Goal: Task Accomplishment & Management: Manage account settings

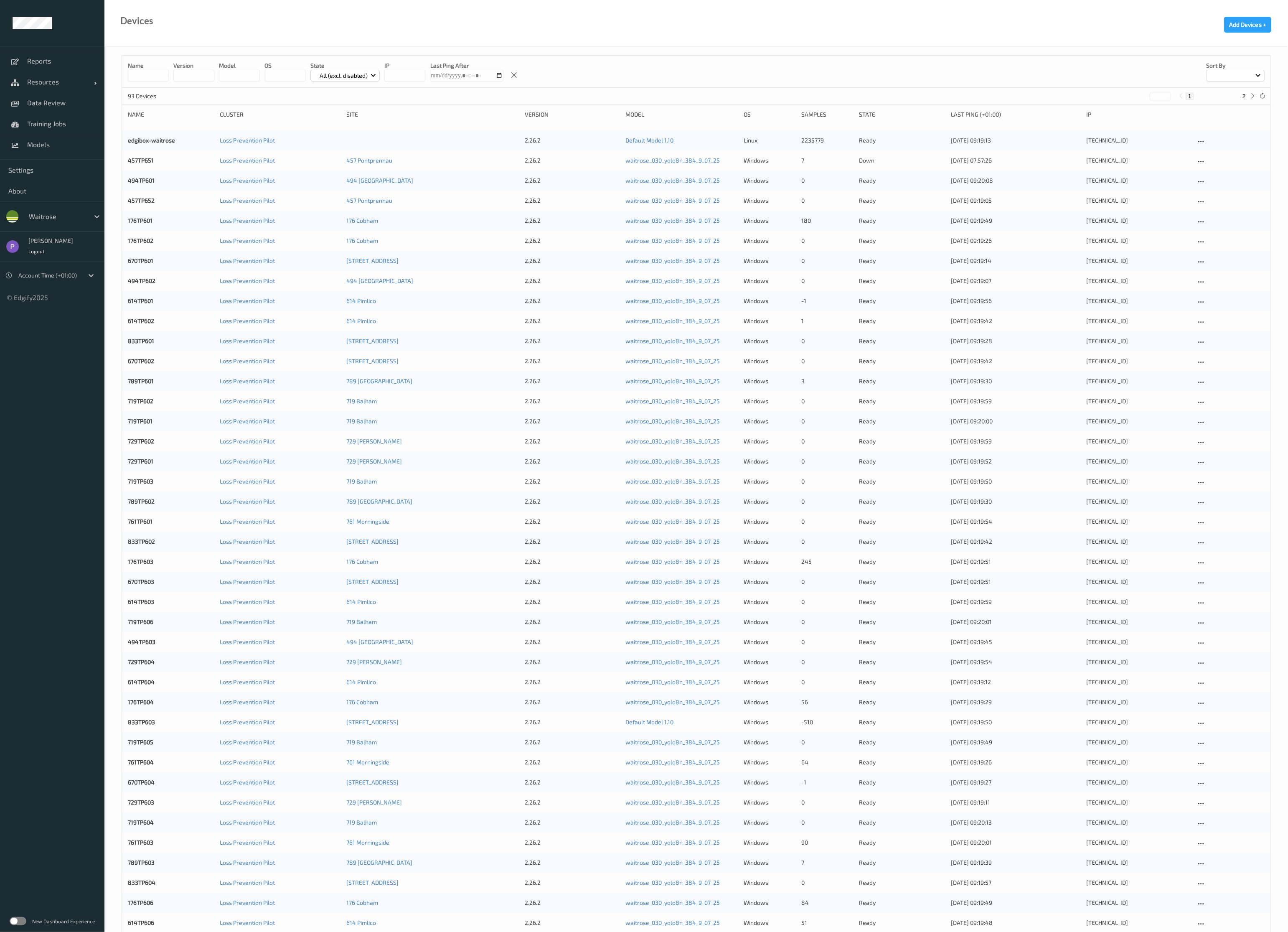
click at [19, 921] on label at bounding box center [18, 921] width 16 height 9
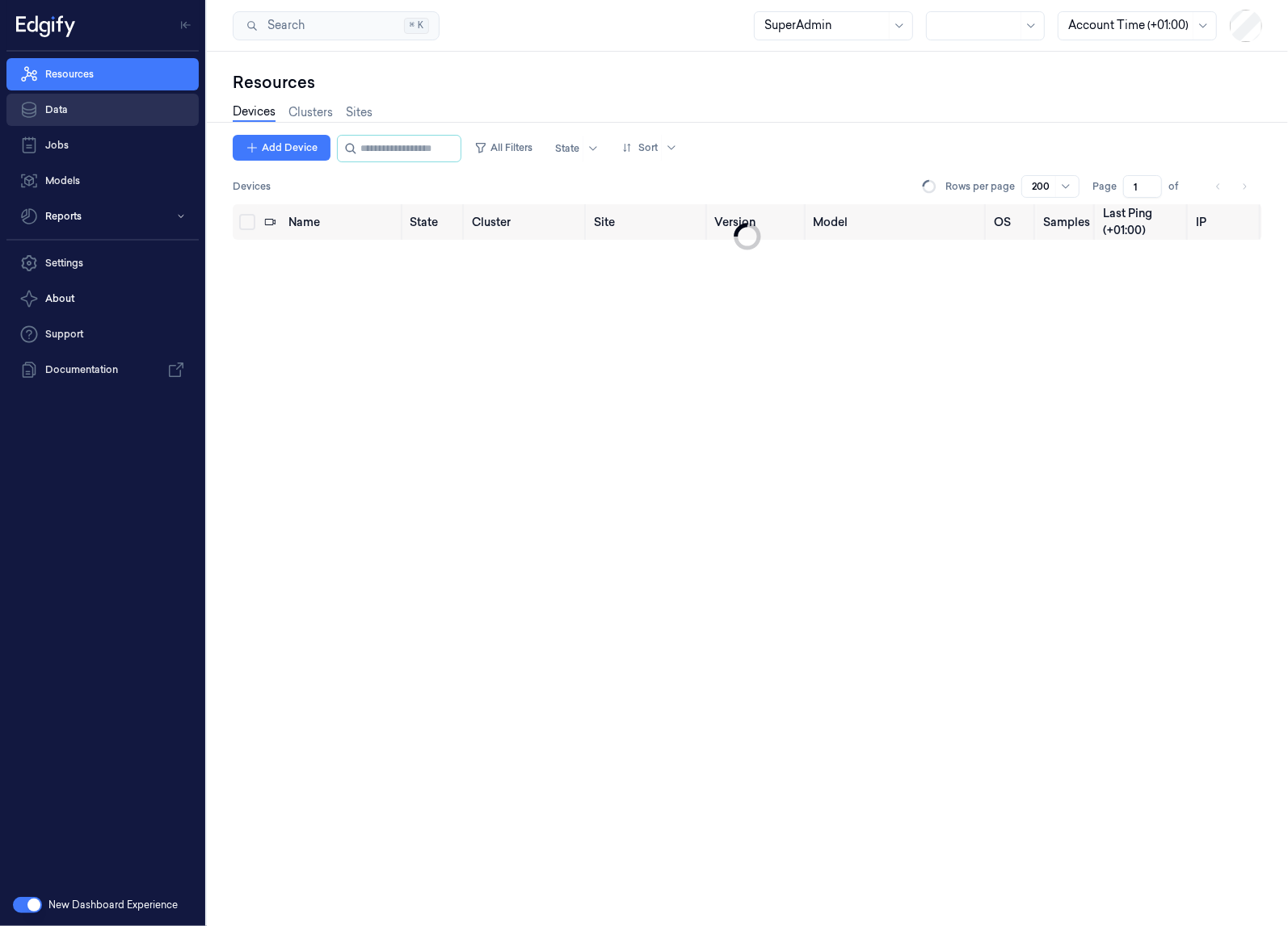
click at [111, 110] on link "Data" at bounding box center [102, 109] width 192 height 32
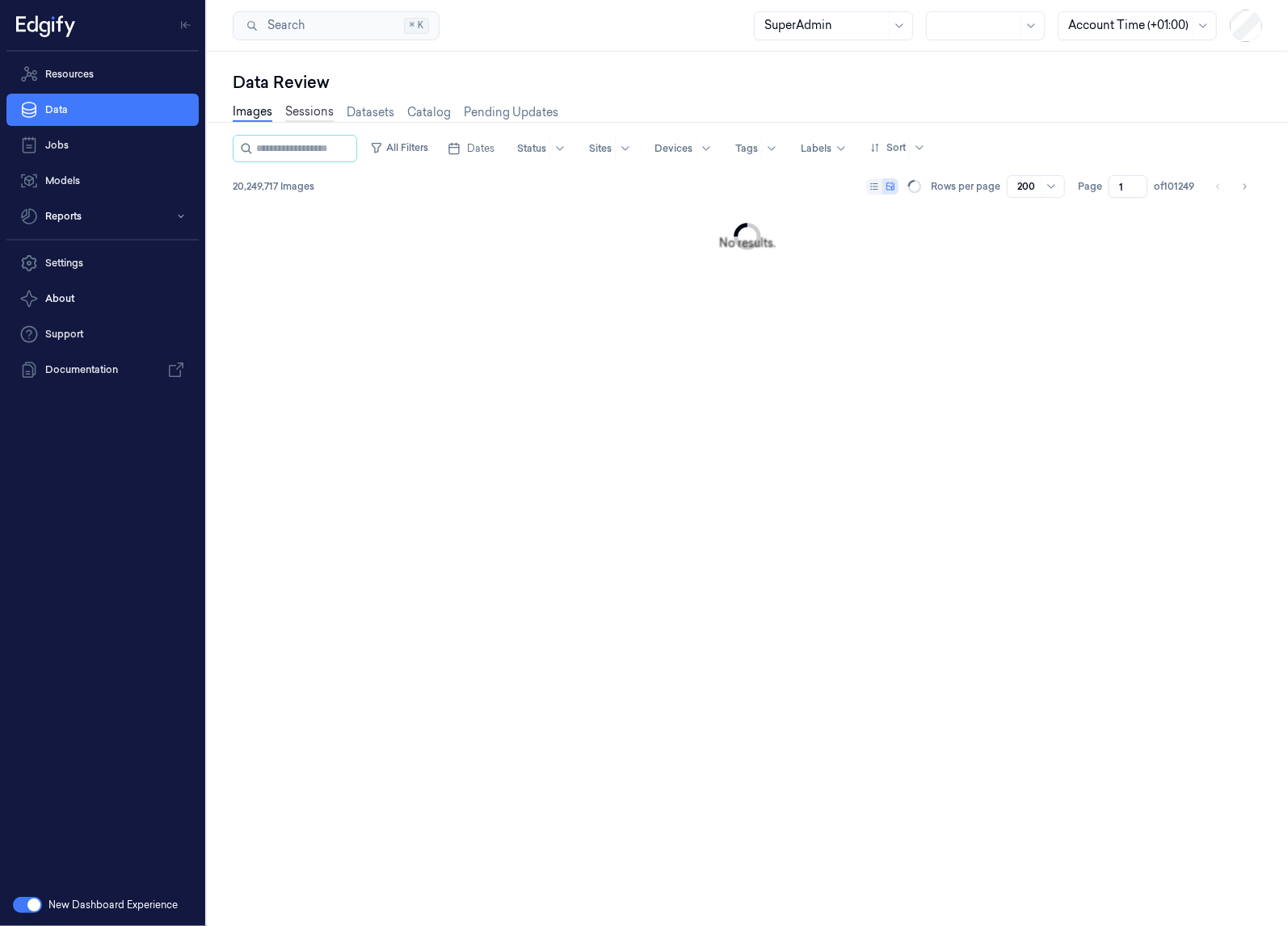
click at [306, 113] on link "Sessions" at bounding box center [309, 112] width 48 height 18
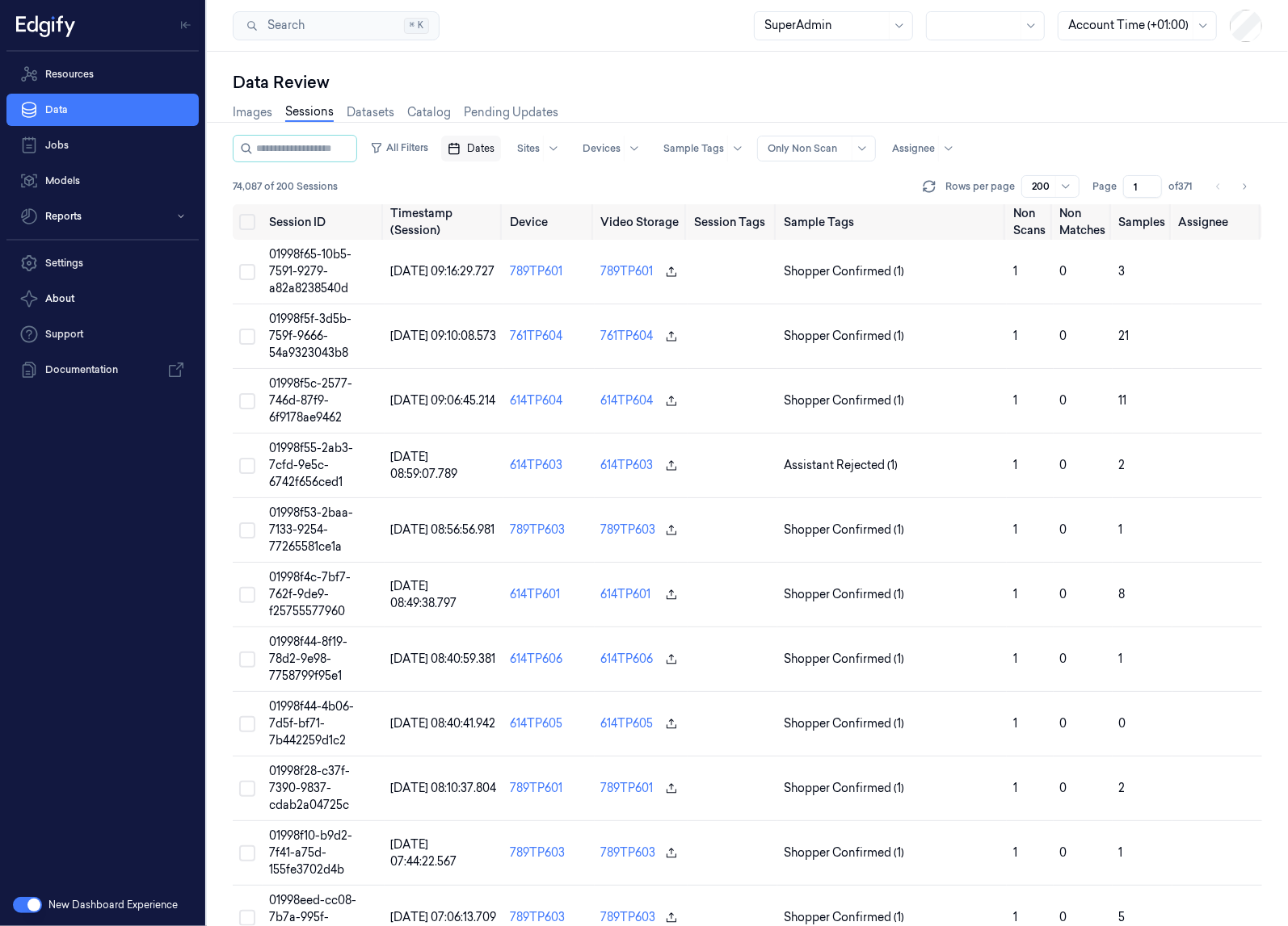
click at [494, 151] on span "Dates" at bounding box center [481, 148] width 27 height 14
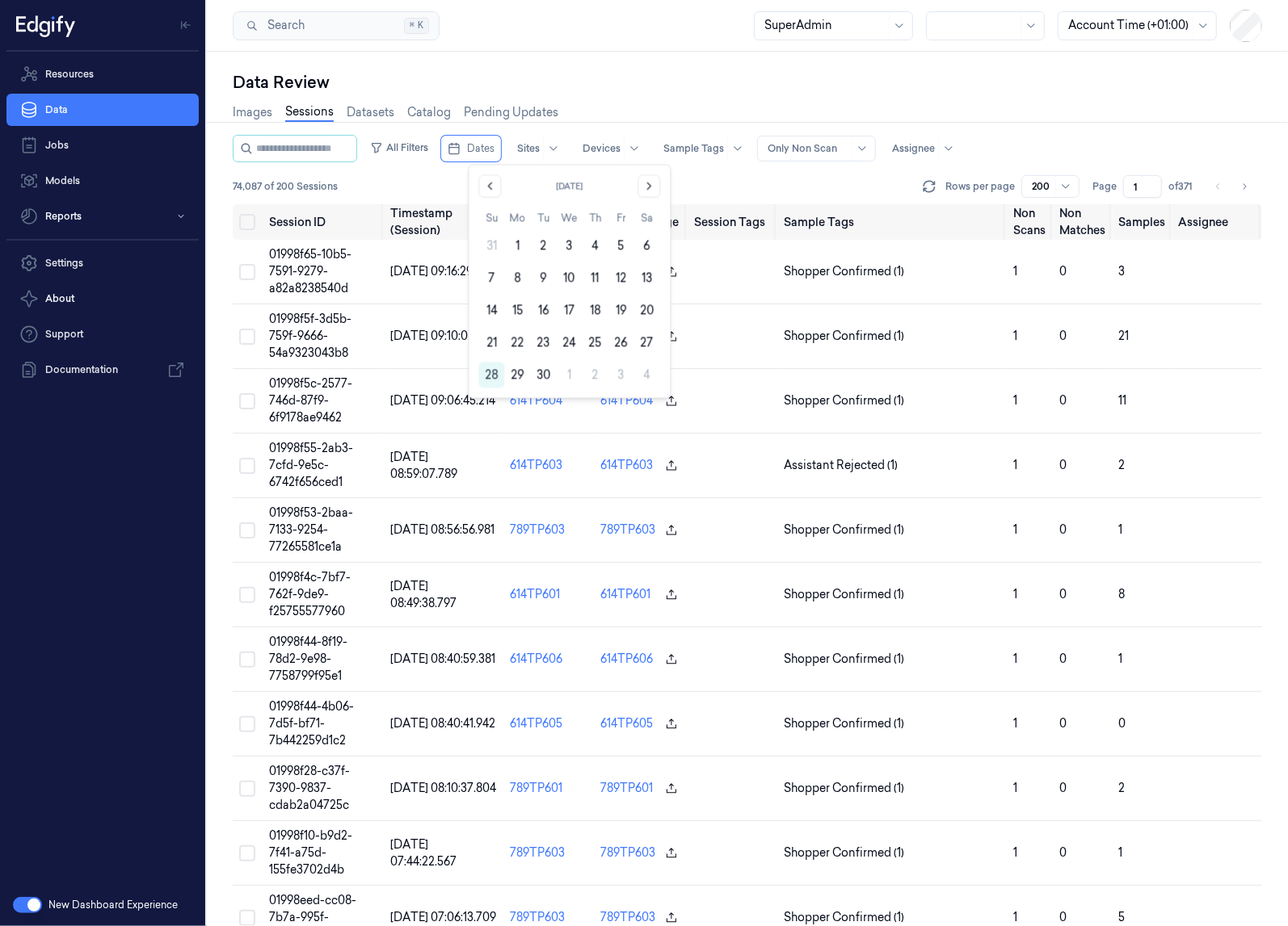
click at [1136, 94] on div "Images Sessions Datasets Catalog Pending Updates" at bounding box center [747, 114] width 1029 height 42
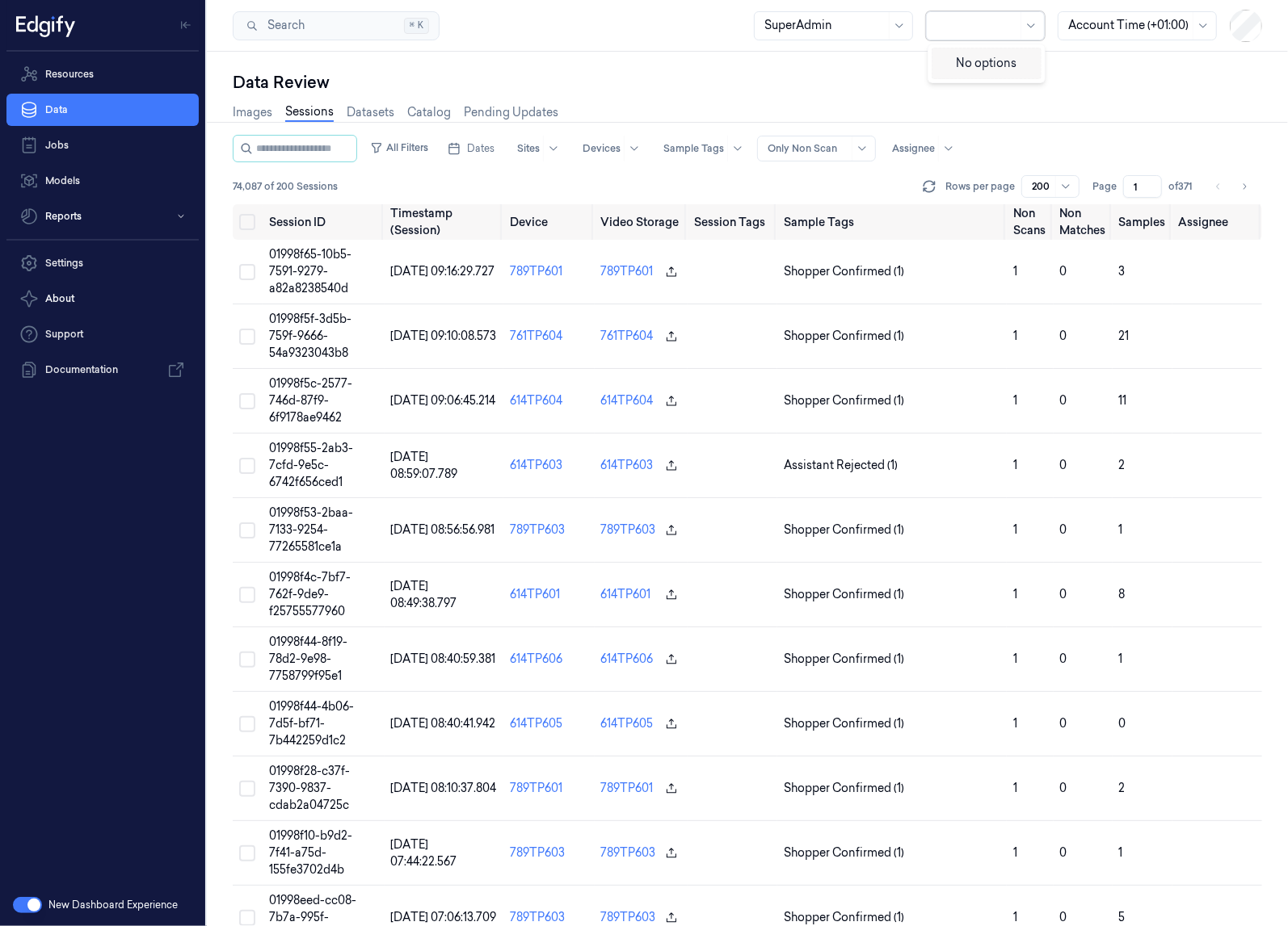
click at [1001, 32] on div at bounding box center [977, 26] width 81 height 17
click at [1009, 32] on div at bounding box center [977, 26] width 81 height 17
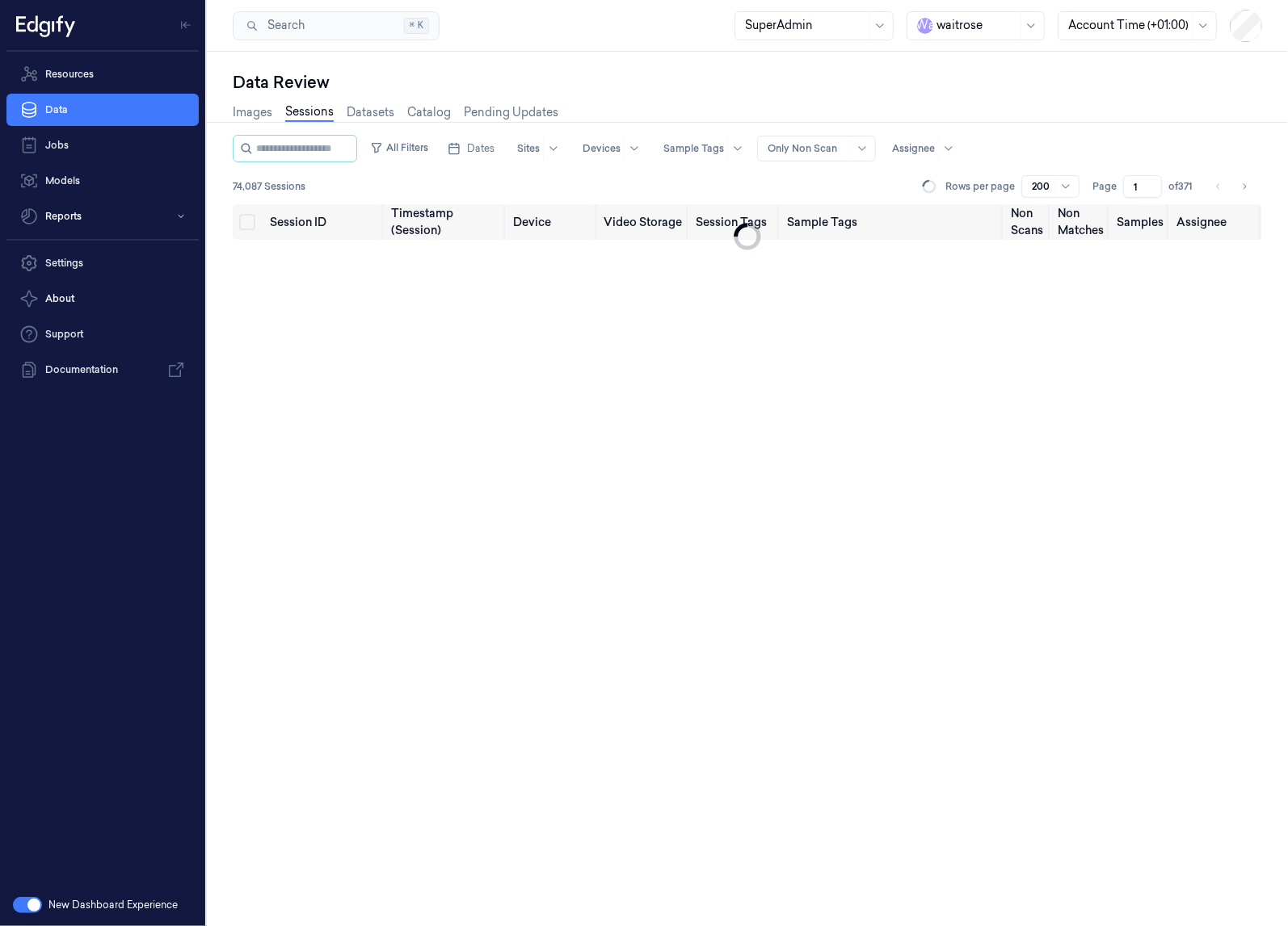
click at [984, 19] on div at bounding box center [977, 26] width 81 height 17
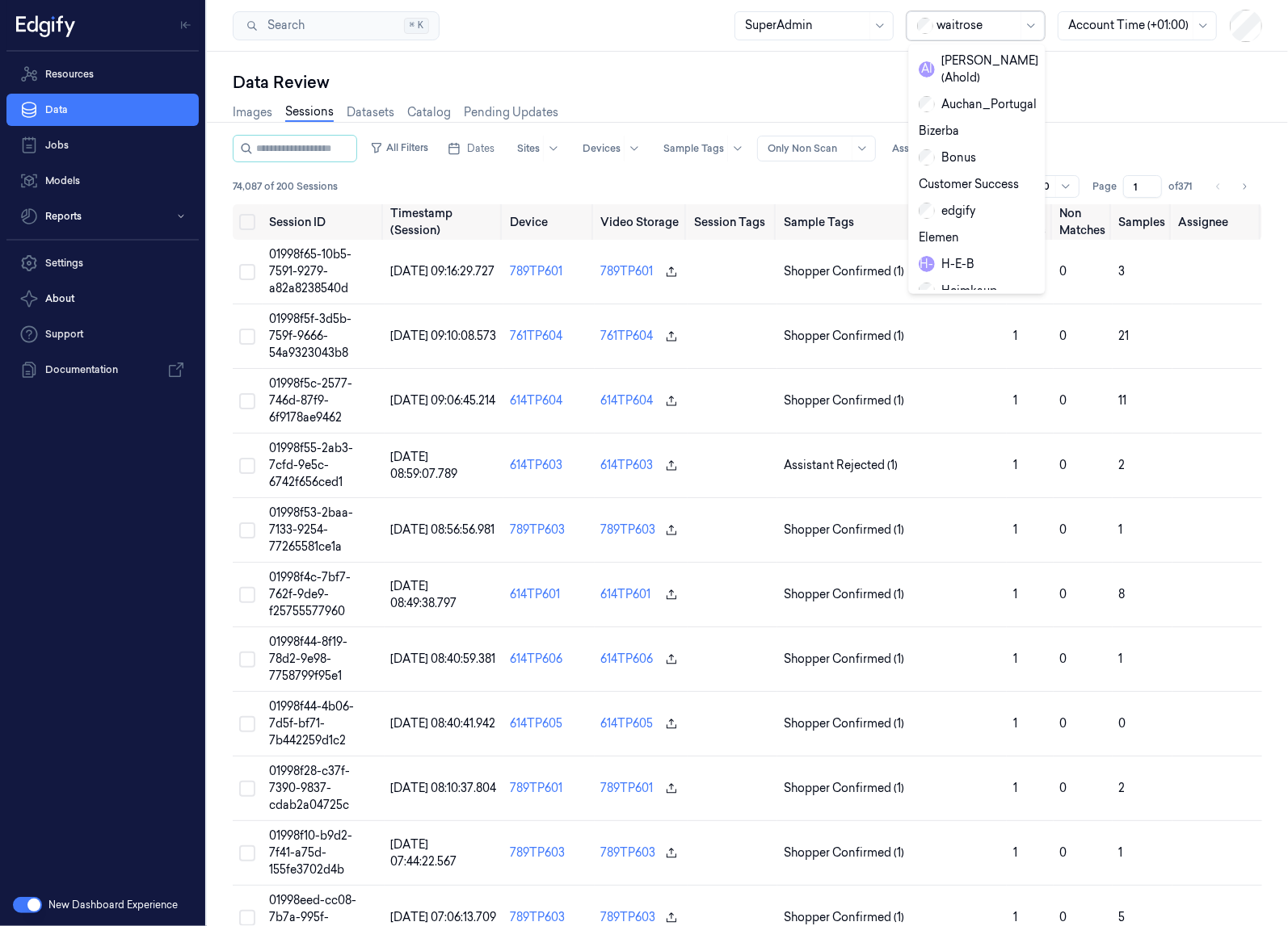
click at [984, 19] on div at bounding box center [977, 26] width 81 height 17
click at [734, 107] on div "Images Sessions Datasets Catalog Pending Updates" at bounding box center [747, 114] width 1029 height 42
click at [494, 153] on span "Dates" at bounding box center [481, 148] width 27 height 14
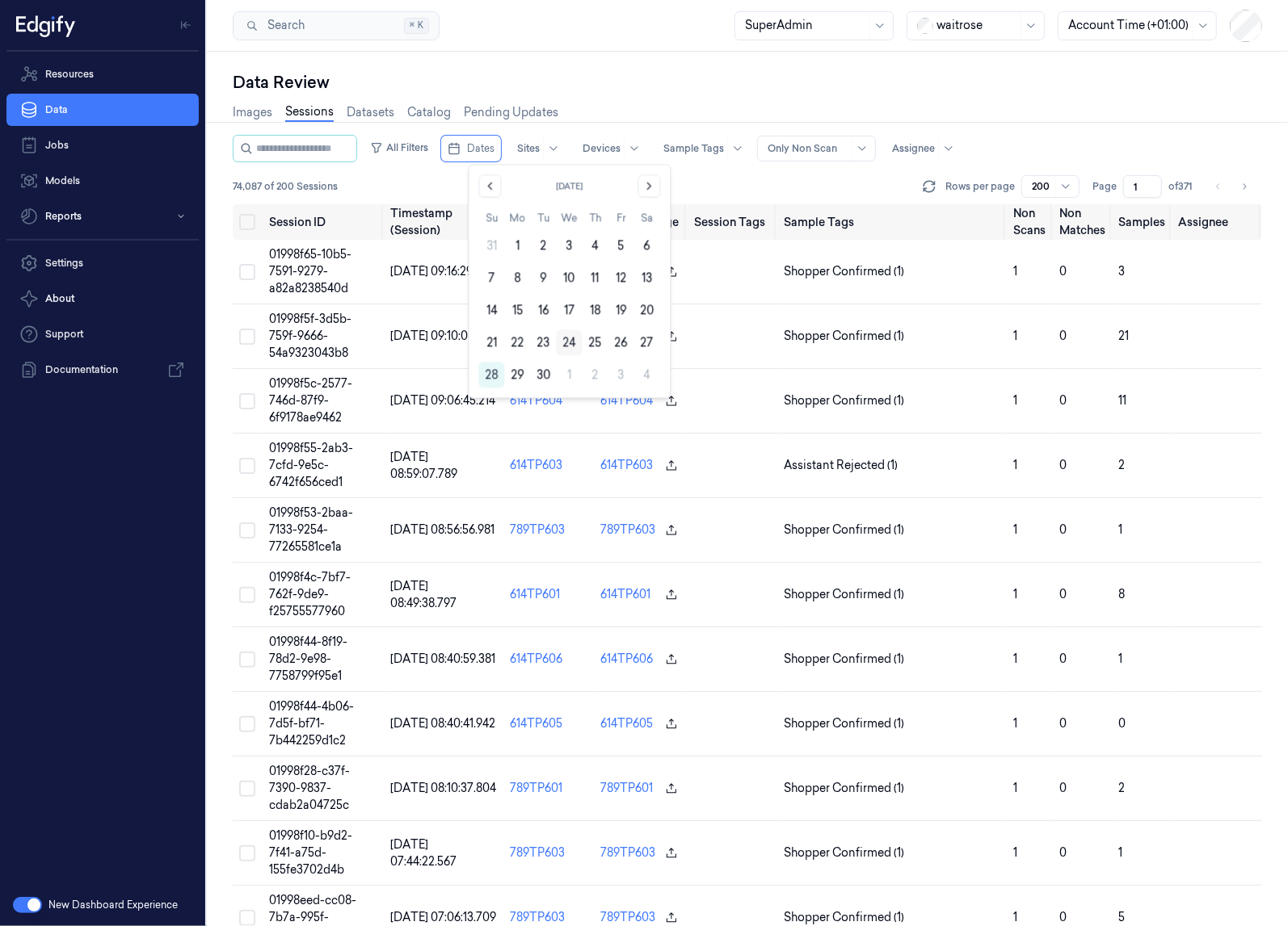
click at [569, 343] on button "24" at bounding box center [569, 342] width 26 height 26
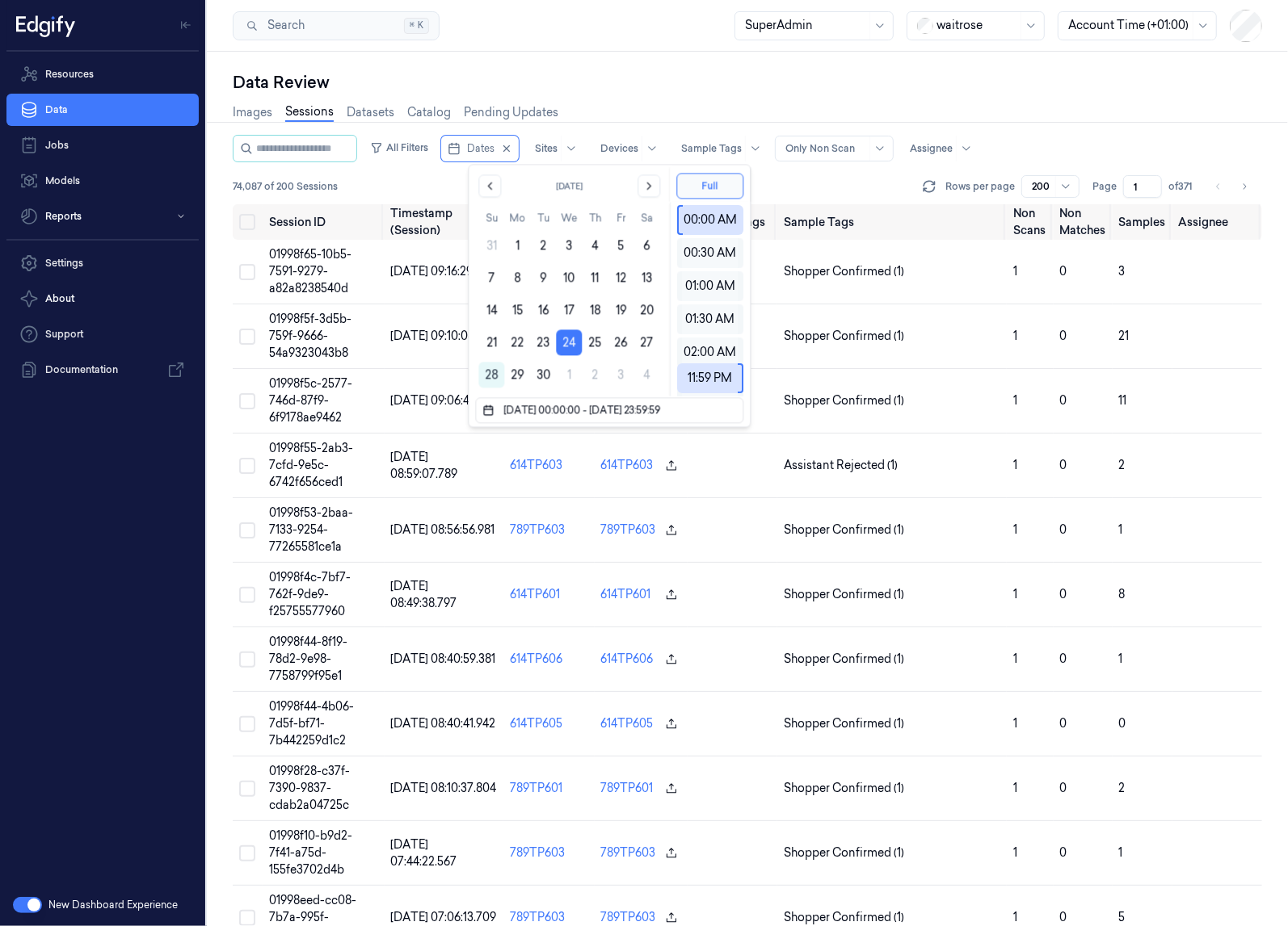
click at [664, 81] on div "Data Review" at bounding box center [747, 82] width 1029 height 22
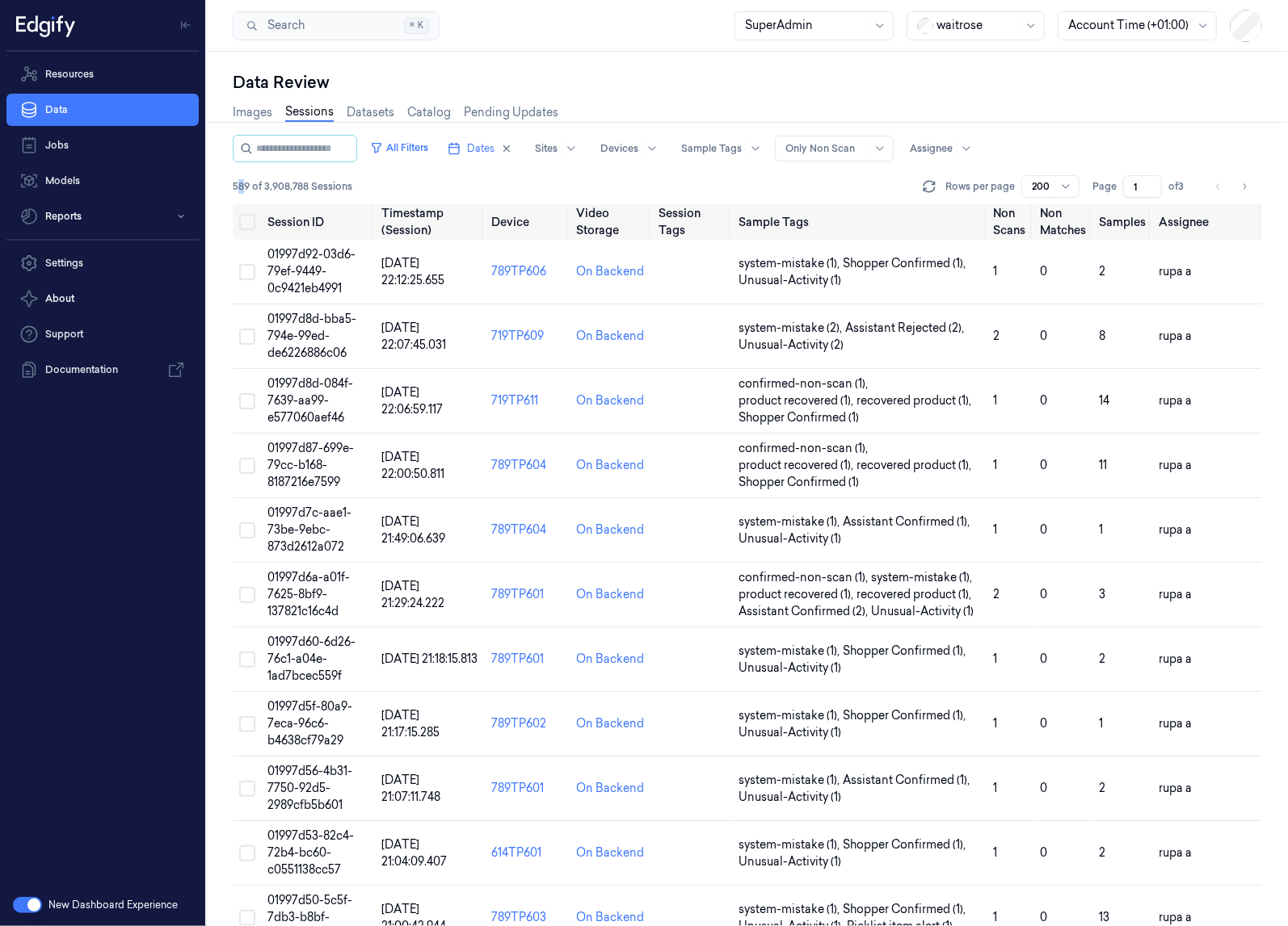
drag, startPoint x: 237, startPoint y: 186, endPoint x: 246, endPoint y: 186, distance: 9.0
click at [246, 186] on span "589 of 3,908,788 Sessions" at bounding box center [293, 186] width 120 height 14
click at [990, 147] on div at bounding box center [975, 148] width 40 height 26
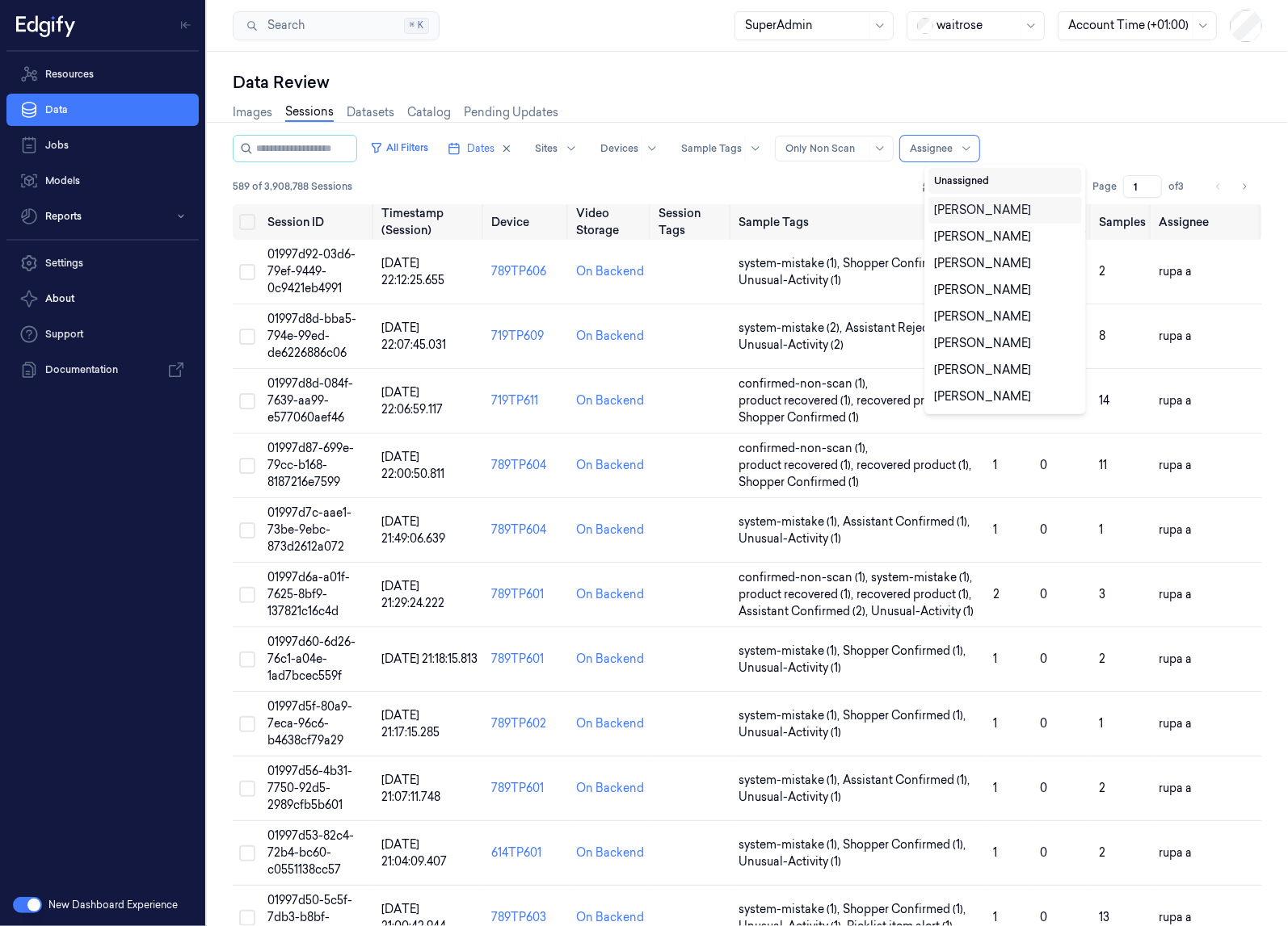
click at [967, 176] on button "Unassigned" at bounding box center [1005, 181] width 154 height 26
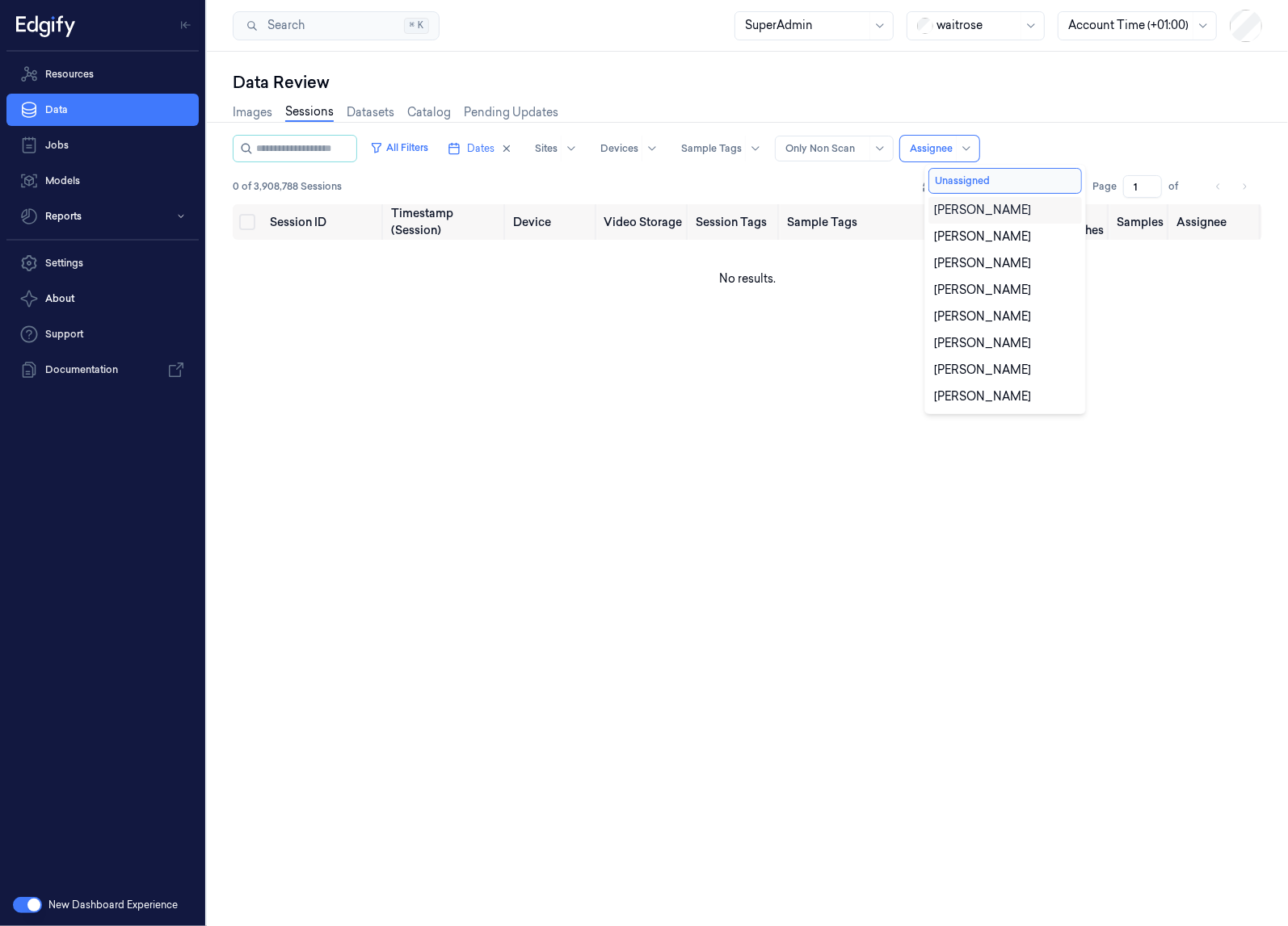
click at [858, 181] on div "0 of 3,908,788 Sessions Rows per page 200 Page 1 of" at bounding box center [747, 186] width 1029 height 22
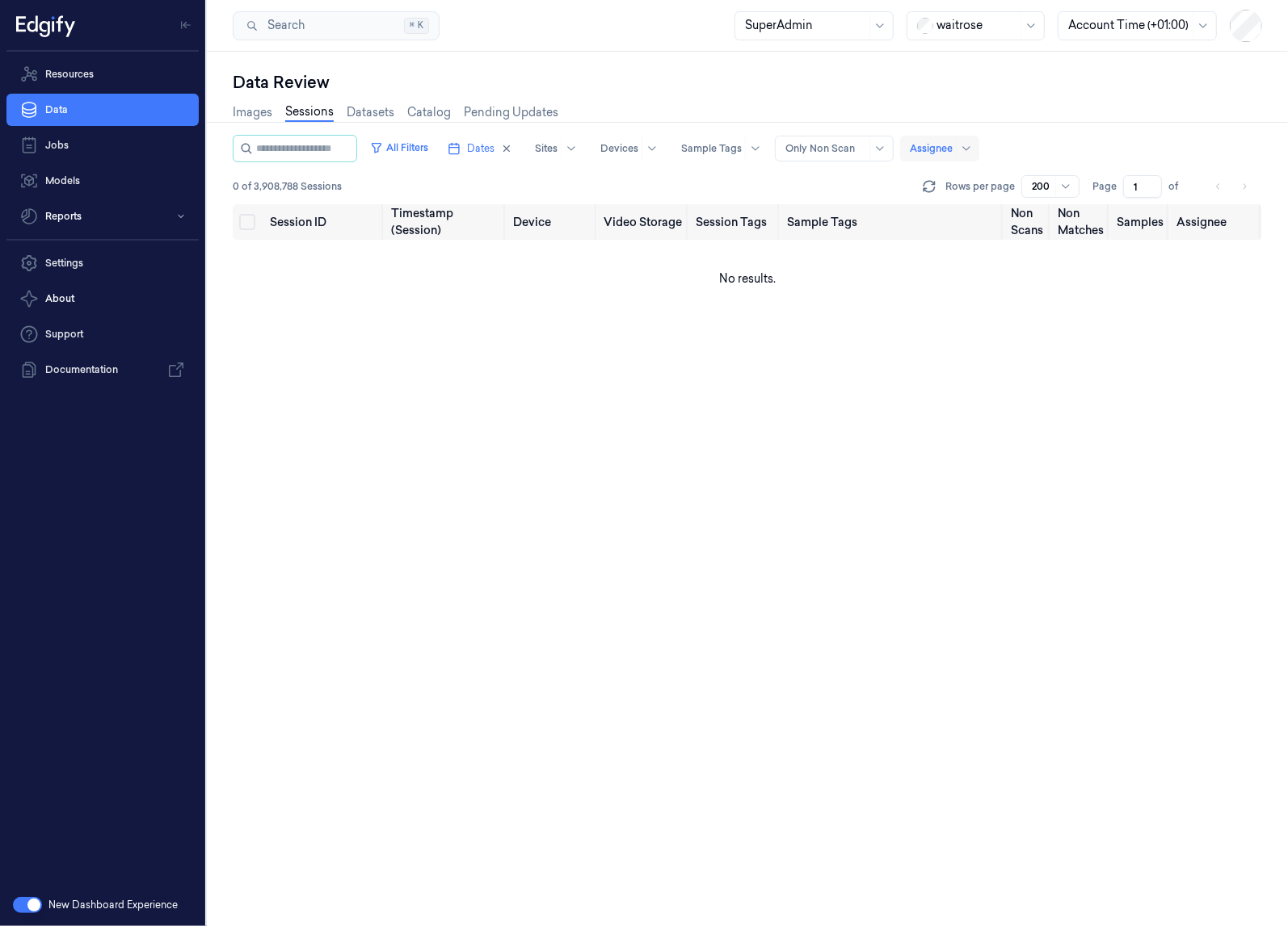
click at [952, 143] on div at bounding box center [931, 148] width 43 height 14
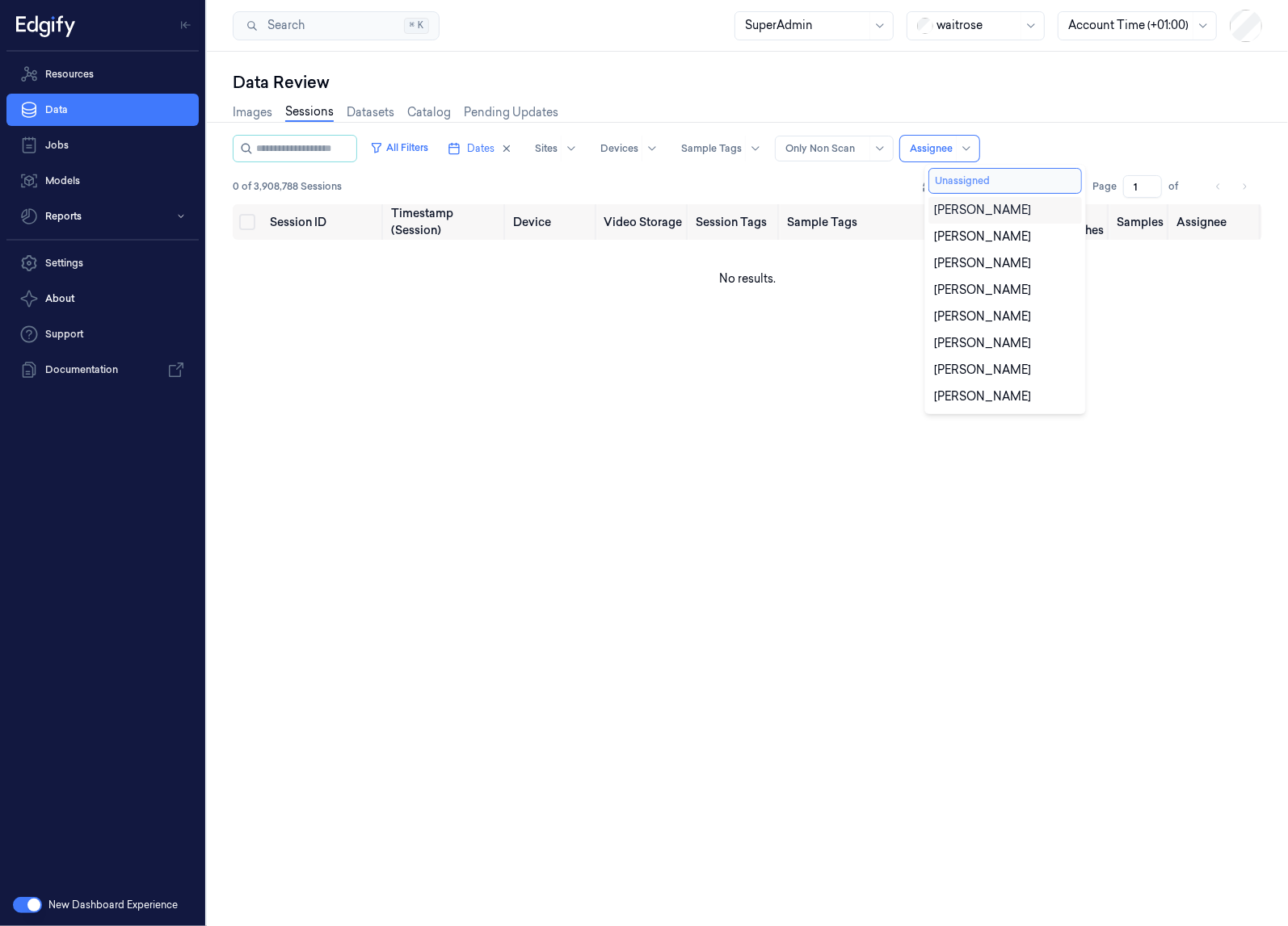
click at [965, 174] on button "Unassigned" at bounding box center [1005, 181] width 154 height 26
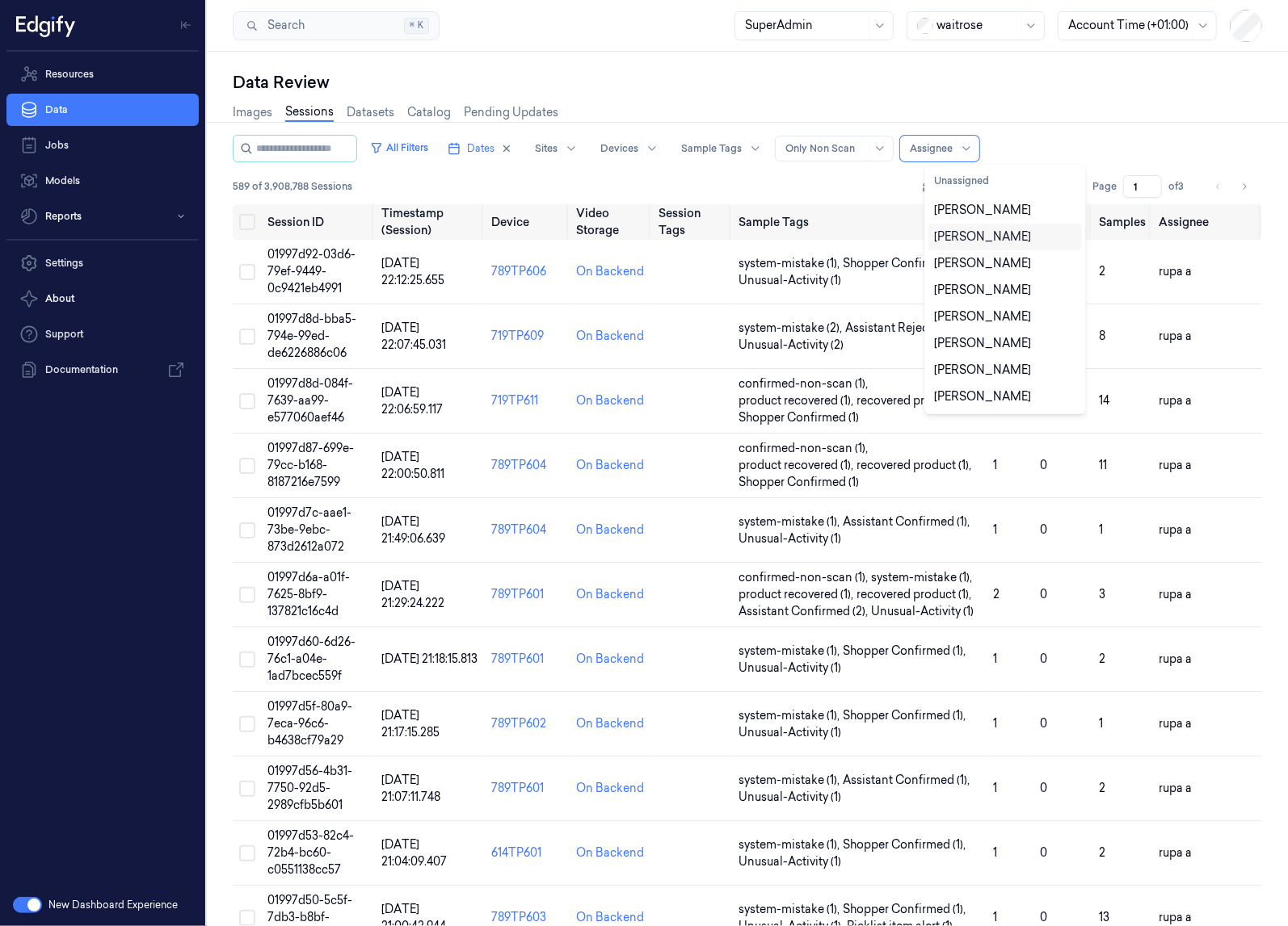
click at [965, 236] on div "Alex Rochira" at bounding box center [983, 237] width 97 height 17
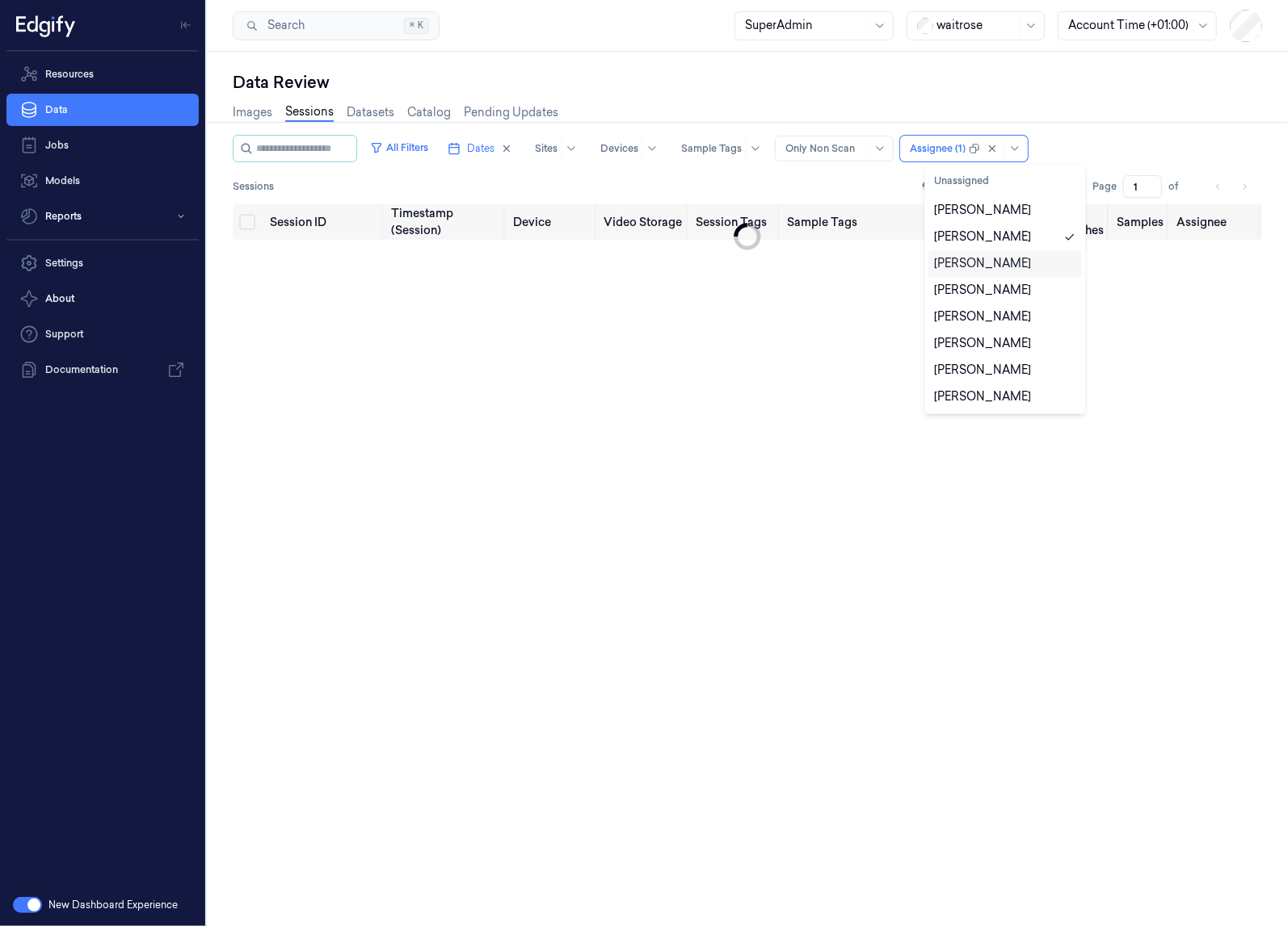
click at [965, 272] on div "Ariel Hasson" at bounding box center [983, 264] width 97 height 17
click at [964, 292] on div "Alex Rochira" at bounding box center [983, 291] width 97 height 17
click at [990, 261] on div "Revital Dotan" at bounding box center [983, 262] width 97 height 17
click at [985, 289] on div "Craig Pottage" at bounding box center [983, 289] width 97 height 17
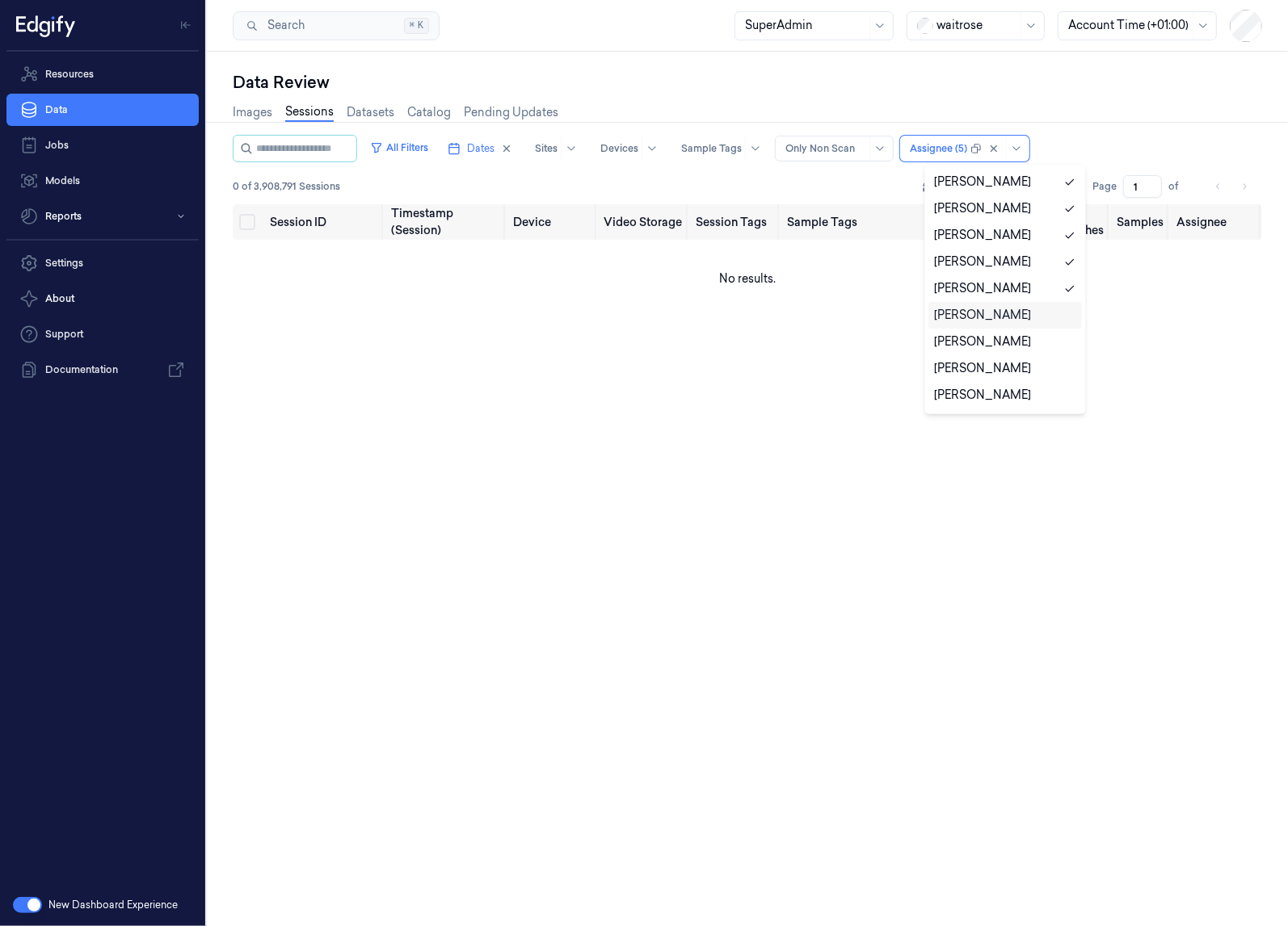
click at [982, 317] on div "Erol Dennis" at bounding box center [983, 316] width 97 height 17
click at [982, 343] on div "Steve Sheehy" at bounding box center [983, 342] width 97 height 17
click at [986, 375] on div "Michael Onebunne" at bounding box center [983, 369] width 97 height 17
click at [982, 399] on div "Simon Herbert" at bounding box center [983, 395] width 97 height 17
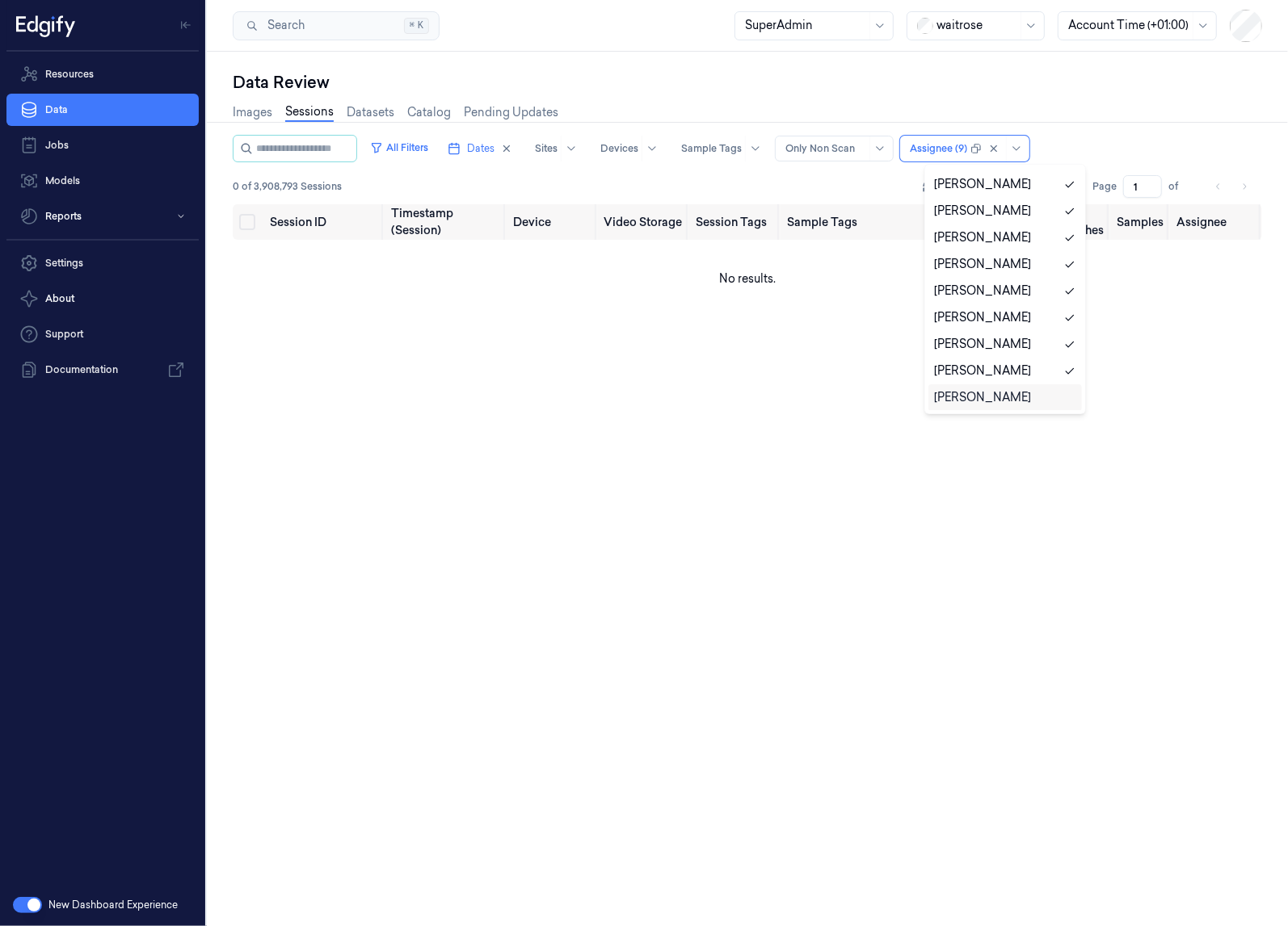
click at [984, 390] on div "Suzanne Curry" at bounding box center [983, 398] width 97 height 17
click at [854, 176] on div "0 of 3,908,793 Sessions Rows per page 200 Page 1 of" at bounding box center [747, 186] width 1029 height 22
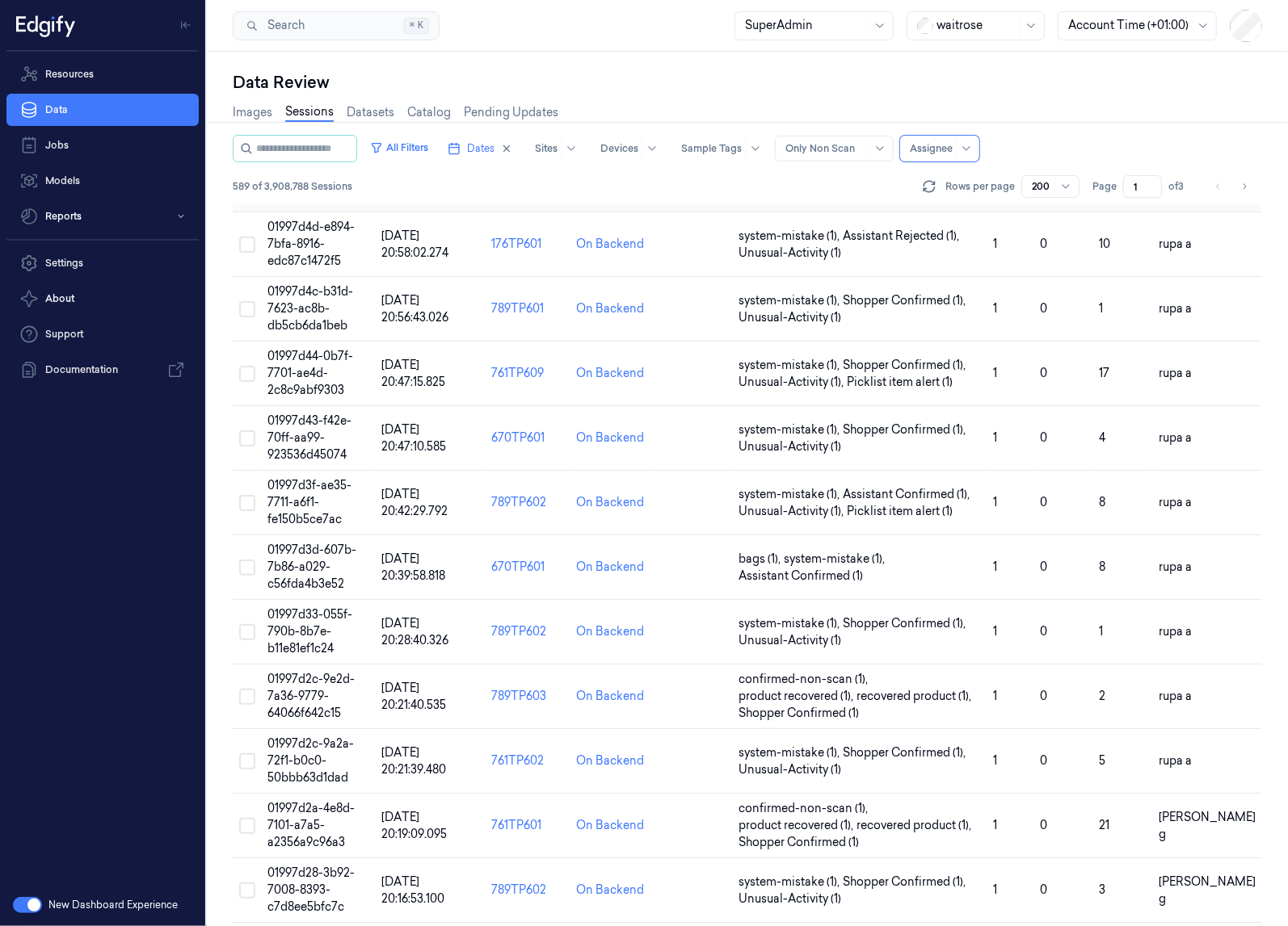
scroll to position [553, 0]
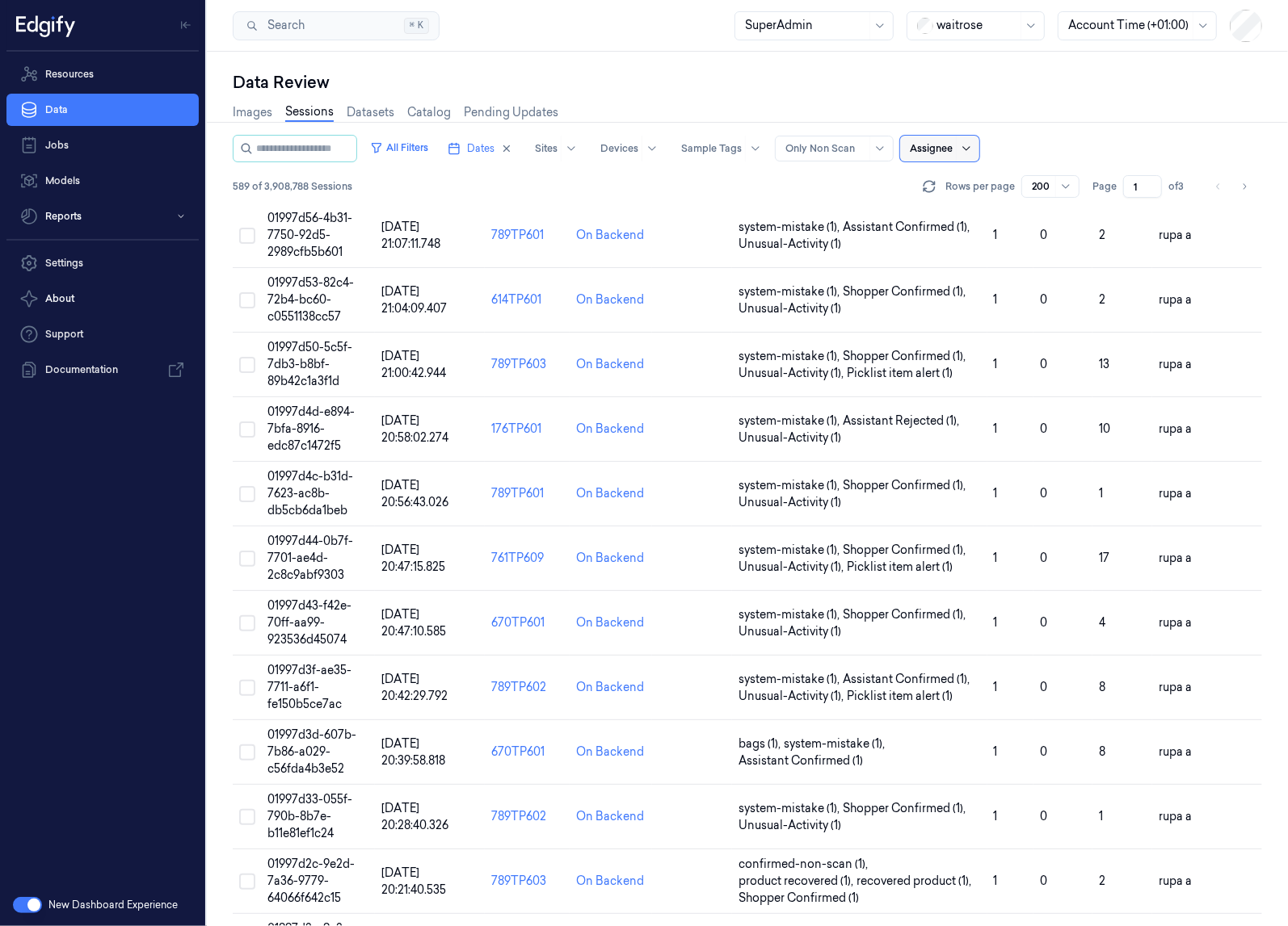
click at [970, 149] on icon at bounding box center [966, 148] width 8 height 4
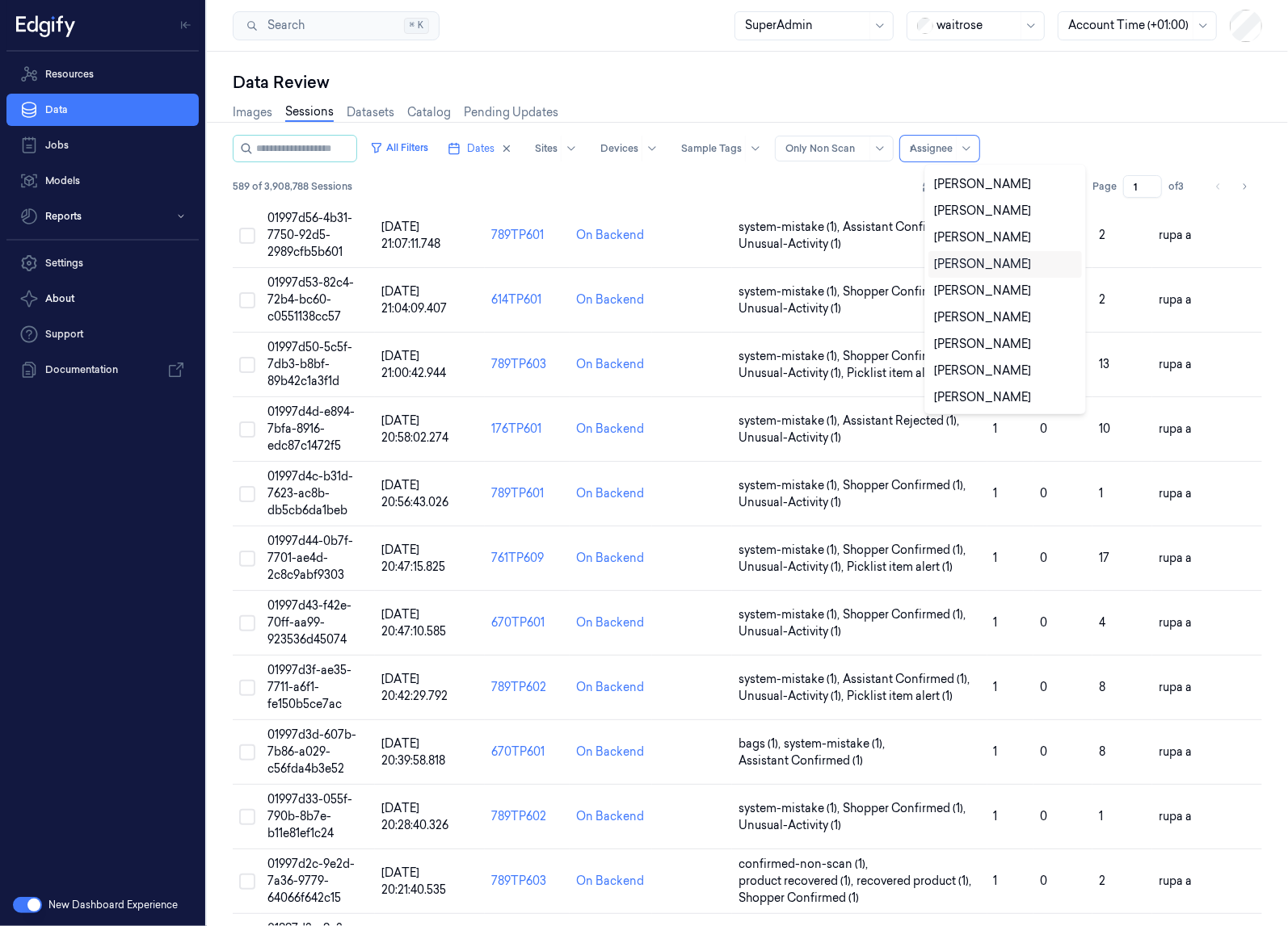
scroll to position [0, 0]
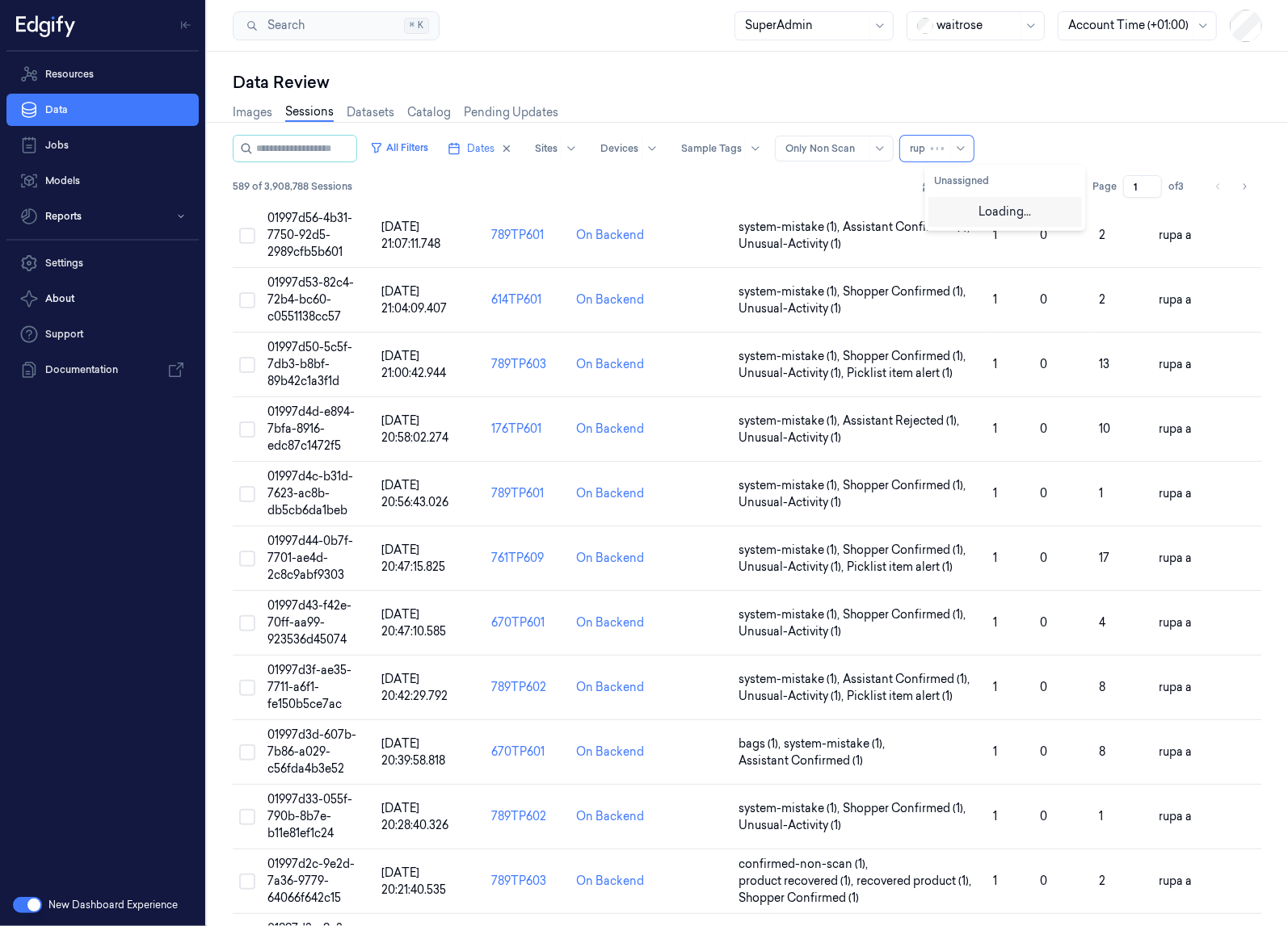
type input "rupa"
click at [949, 199] on div "rupa a" at bounding box center [1005, 211] width 154 height 27
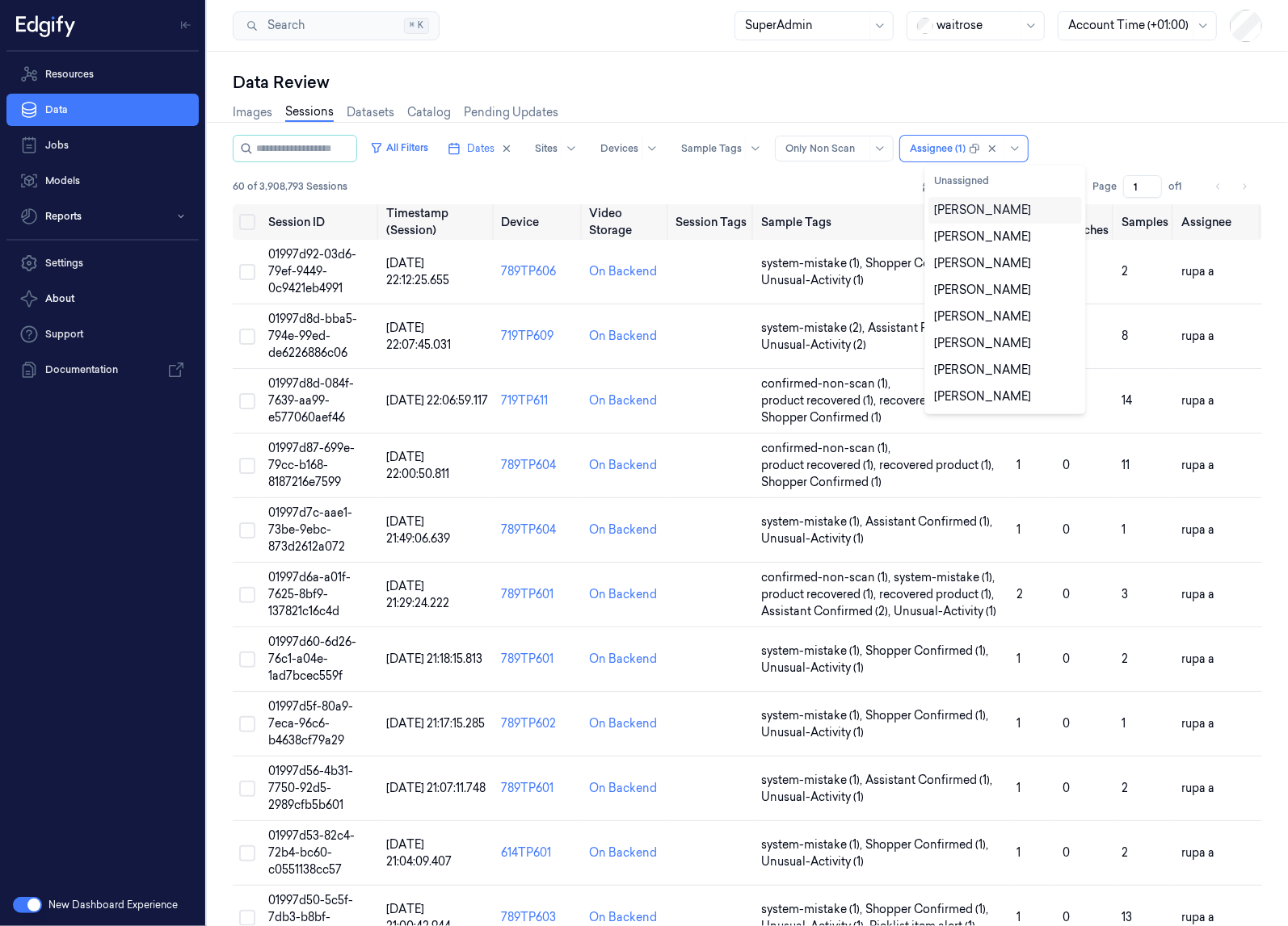
click at [867, 179] on div "60 of 3,908,793 Sessions Rows per page 200 Page 1 of 1" at bounding box center [747, 186] width 1029 height 22
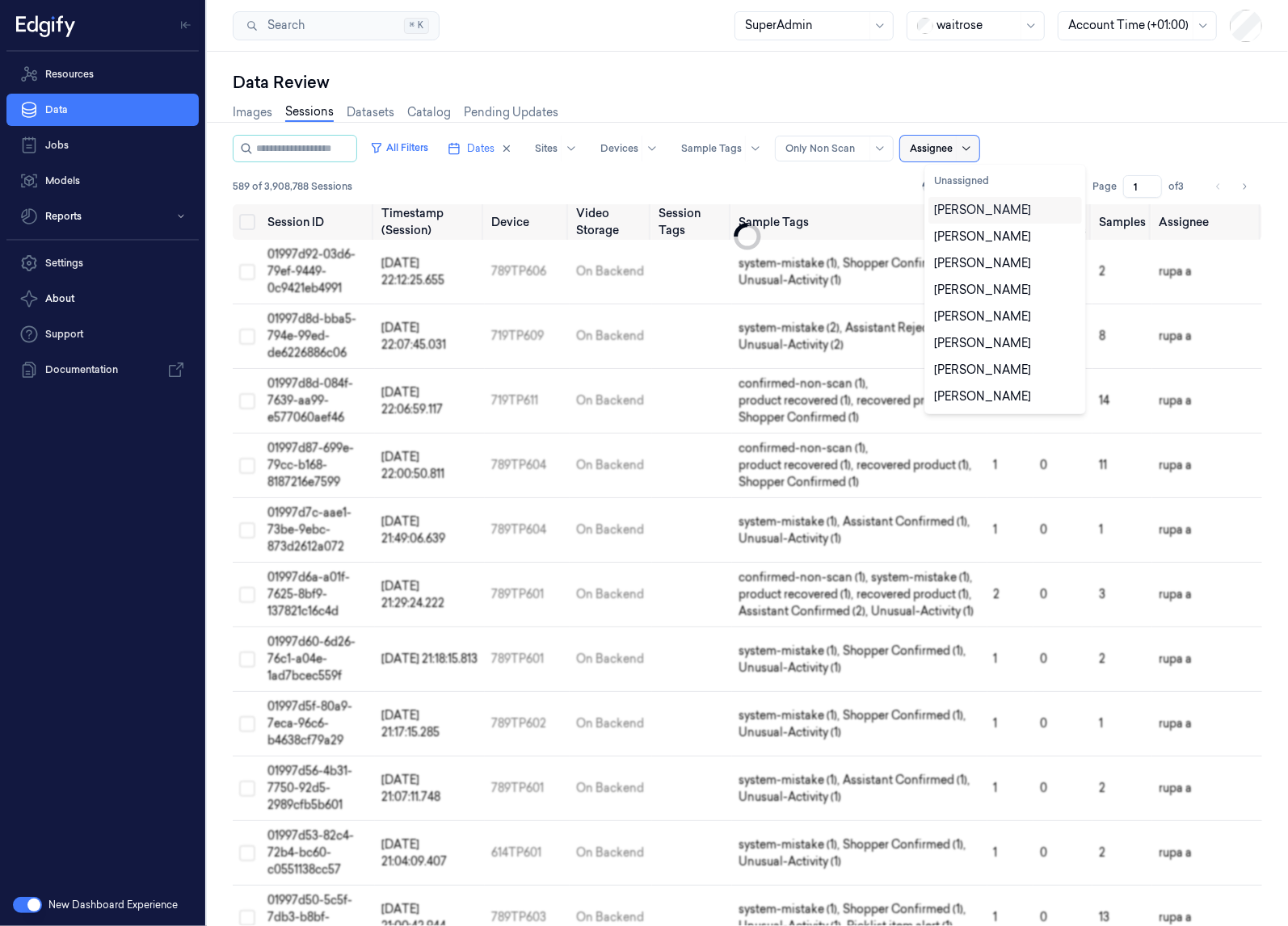
click at [973, 151] on icon at bounding box center [966, 148] width 13 height 13
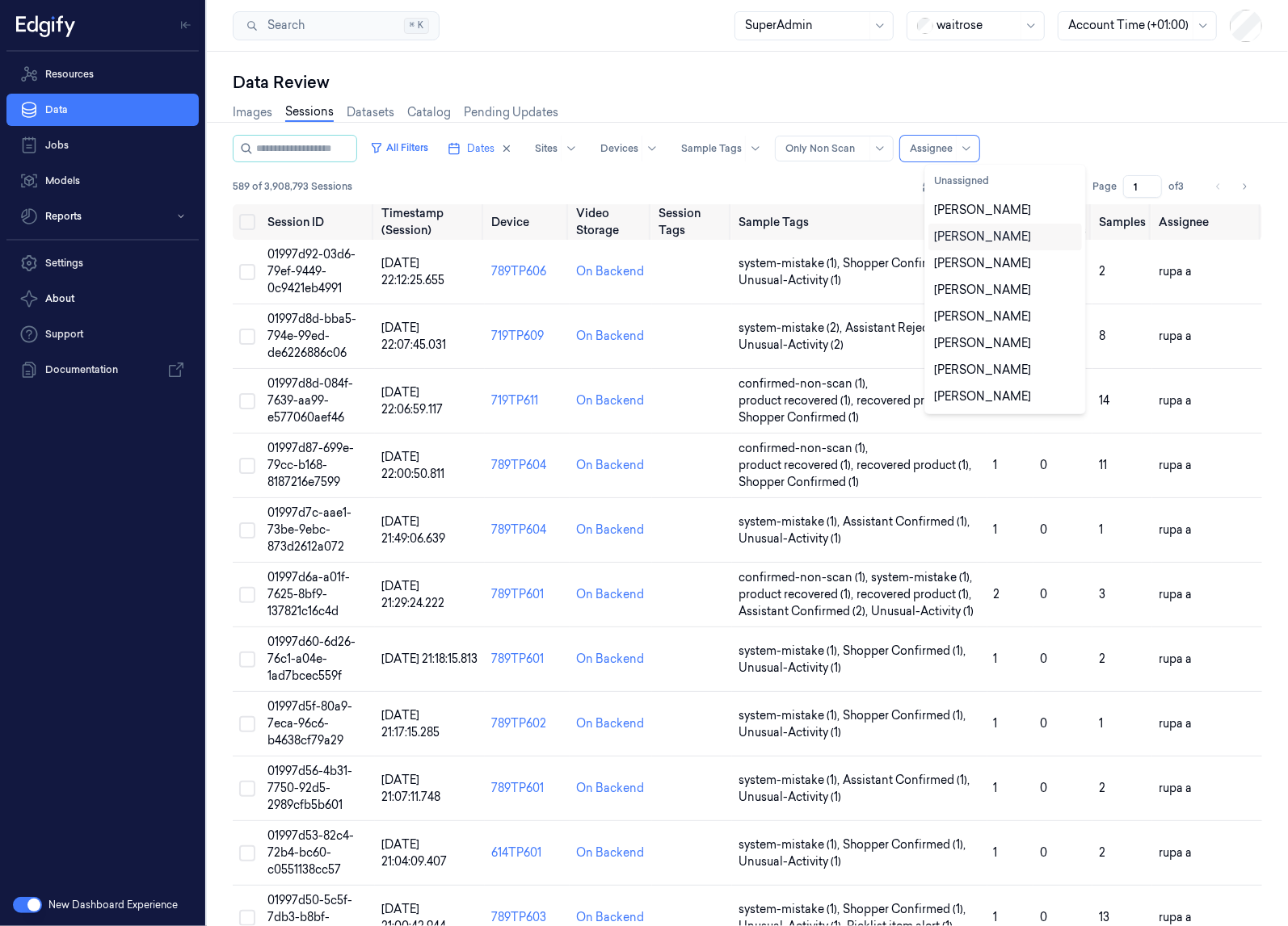
click at [872, 185] on div "589 of 3,908,793 Sessions Rows per page 200 Page 1 of 3" at bounding box center [747, 186] width 1029 height 22
